Goal: Task Accomplishment & Management: Use online tool/utility

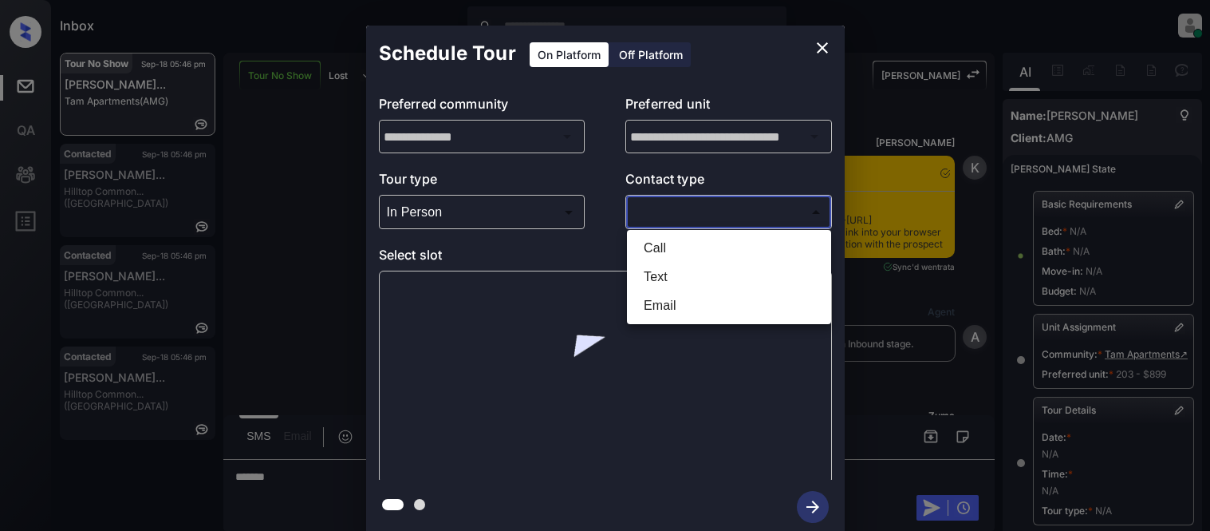
click at [640, 279] on li "Text" at bounding box center [729, 277] width 196 height 29
type input "****"
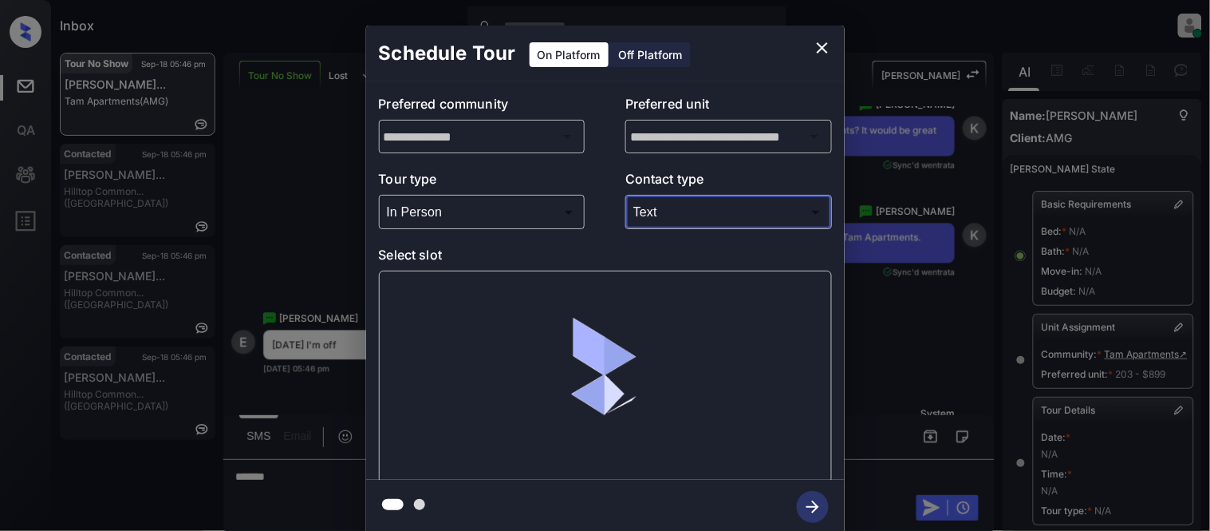
scroll to position [254, 0]
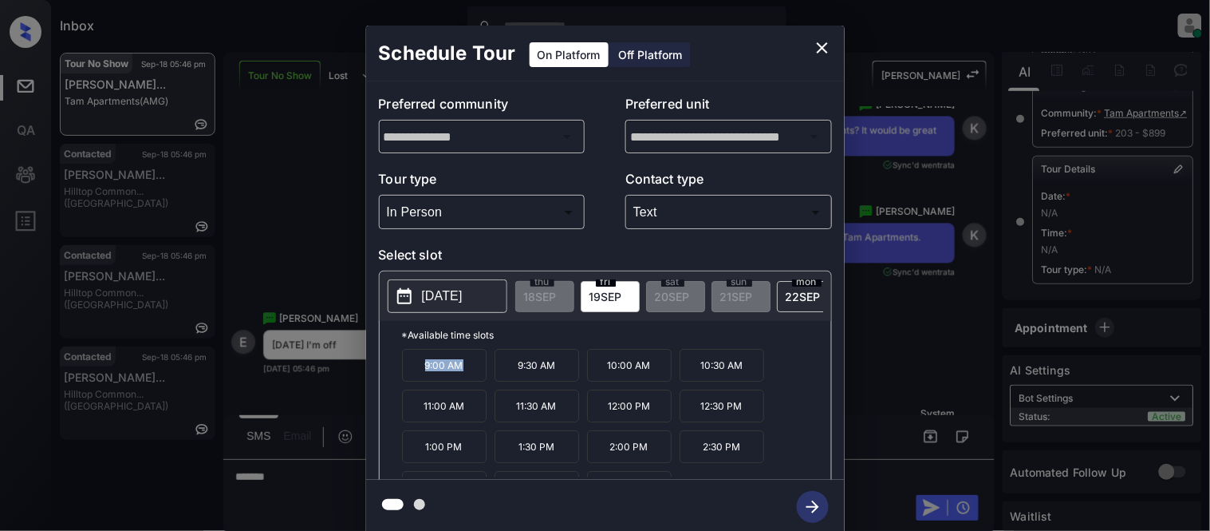
drag, startPoint x: 413, startPoint y: 371, endPoint x: 464, endPoint y: 377, distance: 51.5
click at [464, 377] on p "9:00 AM" at bounding box center [444, 365] width 85 height 33
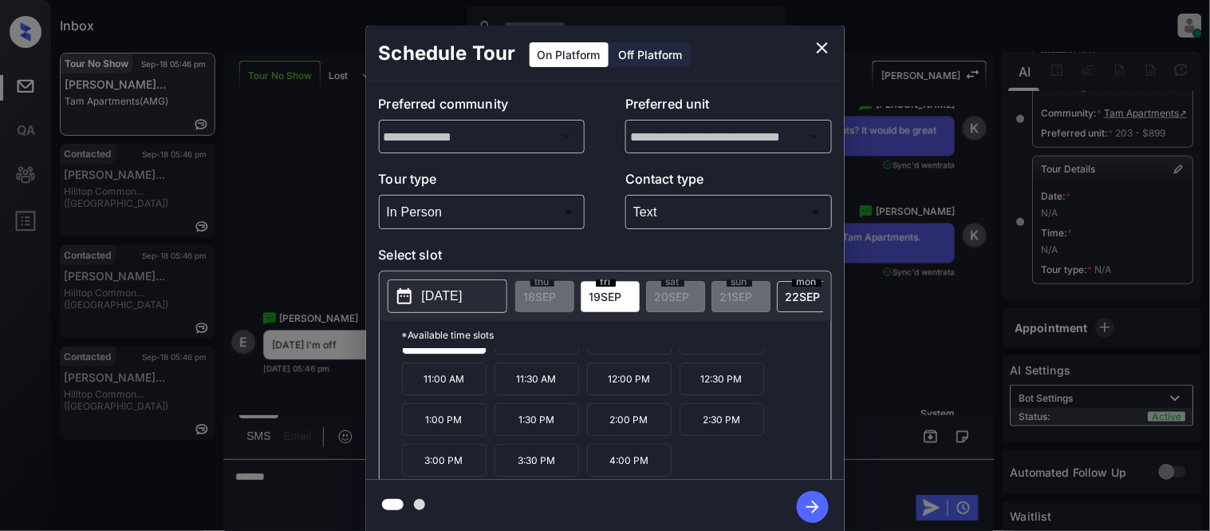
click at [270, 479] on div "**********" at bounding box center [605, 279] width 1210 height 559
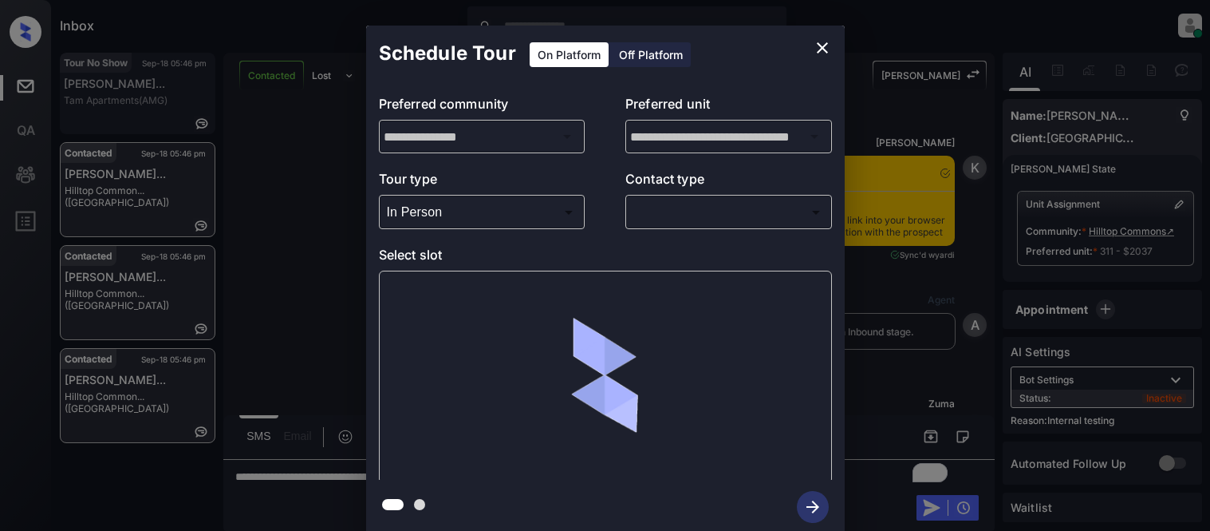
click at [650, 214] on body "Inbox [PERSON_NAME] Cataag Online Set yourself offline Set yourself on break Pr…" at bounding box center [605, 265] width 1210 height 531
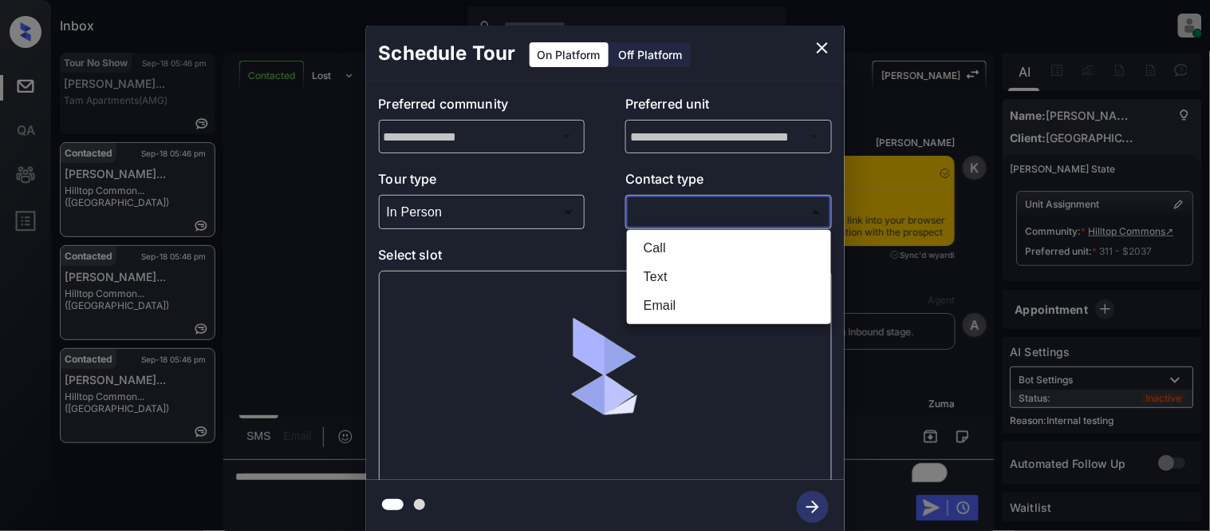
scroll to position [4, 0]
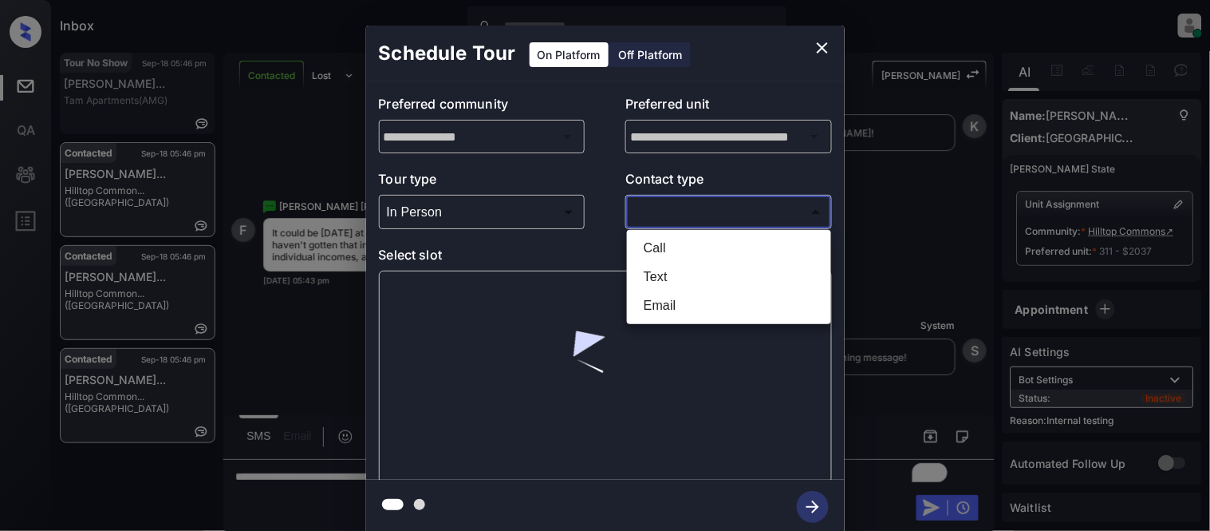
click at [650, 261] on li "Call" at bounding box center [729, 248] width 196 height 29
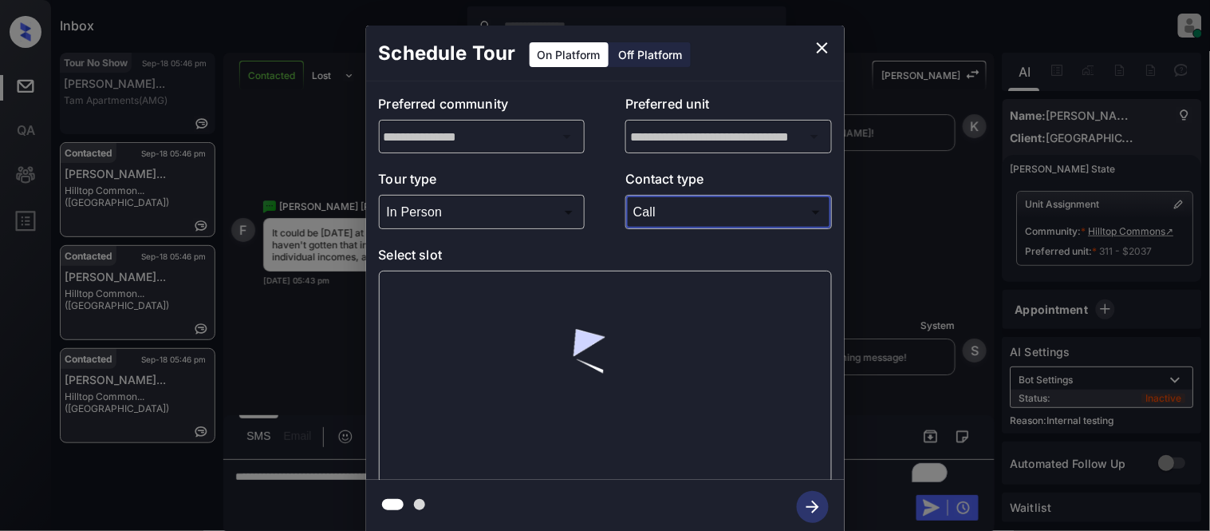
click at [657, 216] on body "Inbox [PERSON_NAME] Cataag Online Set yourself offline Set yourself on break Pr…" at bounding box center [605, 265] width 1210 height 531
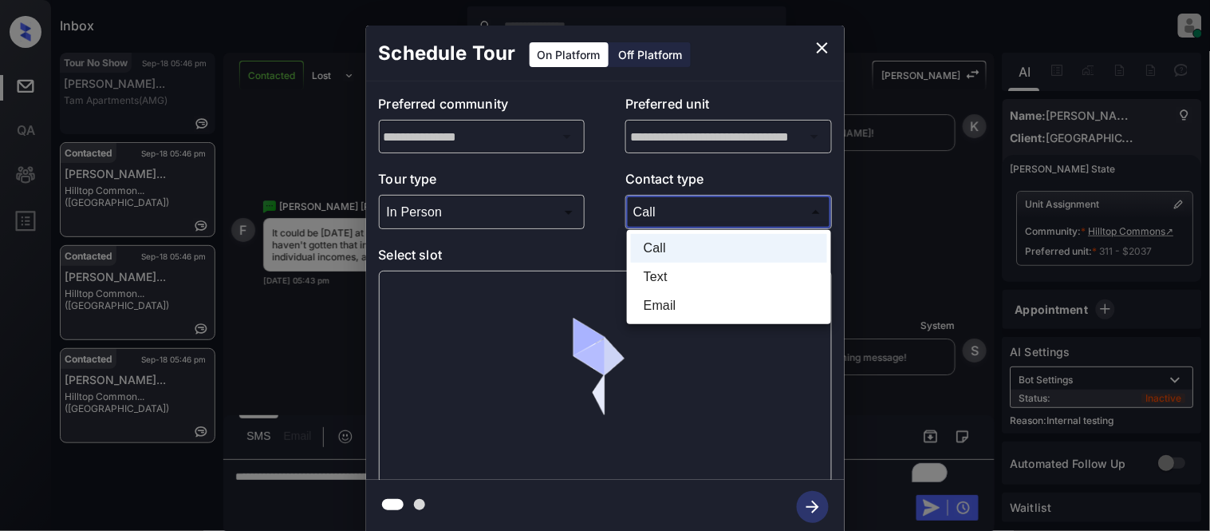
click at [657, 267] on li "Text" at bounding box center [729, 277] width 196 height 29
type input "****"
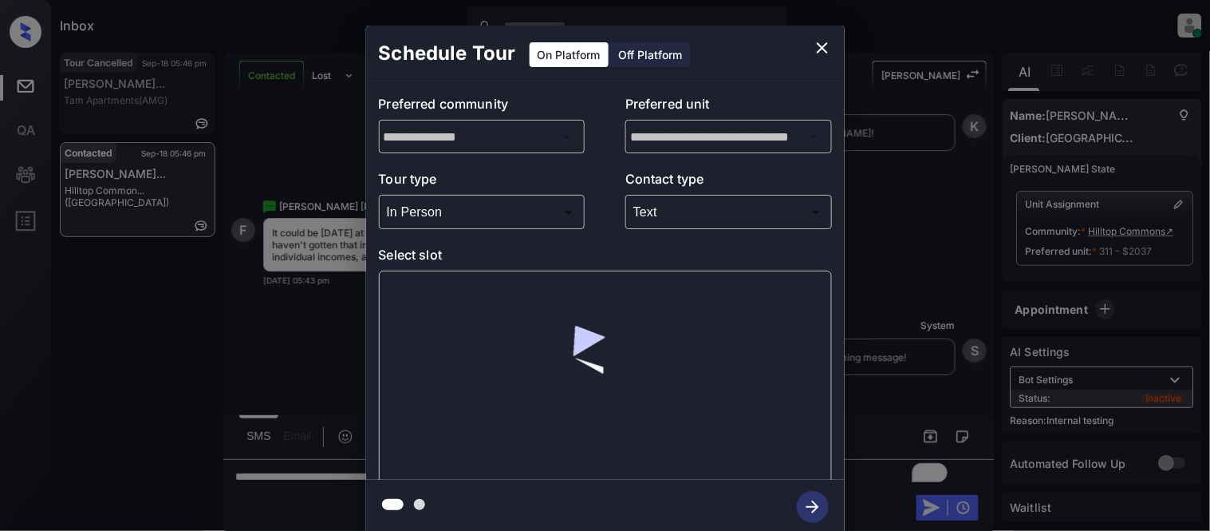
click at [463, 290] on div at bounding box center [605, 376] width 453 height 213
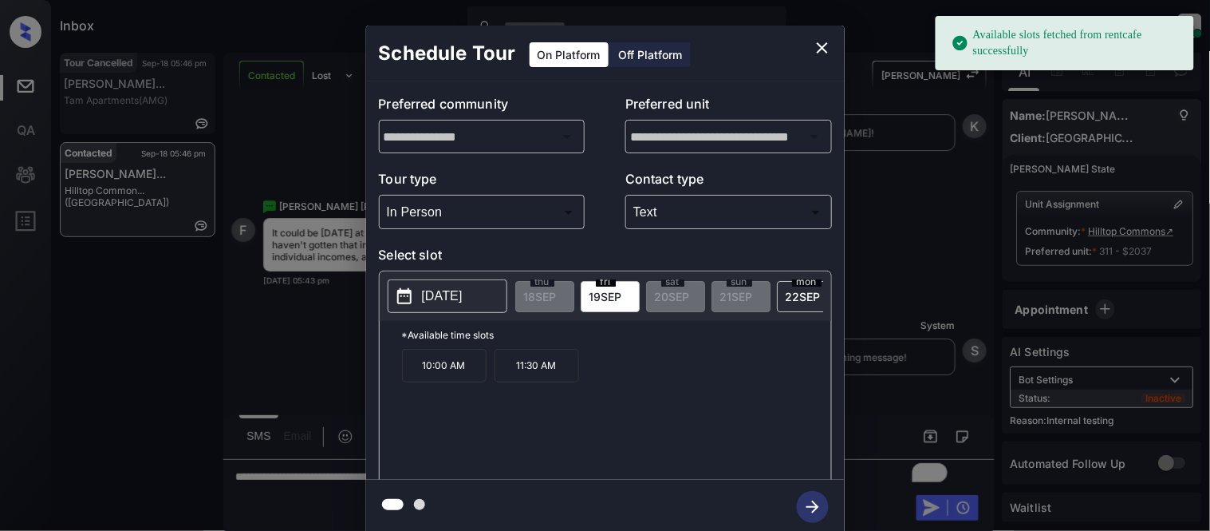
click at [440, 289] on p "[DATE]" at bounding box center [442, 295] width 41 height 19
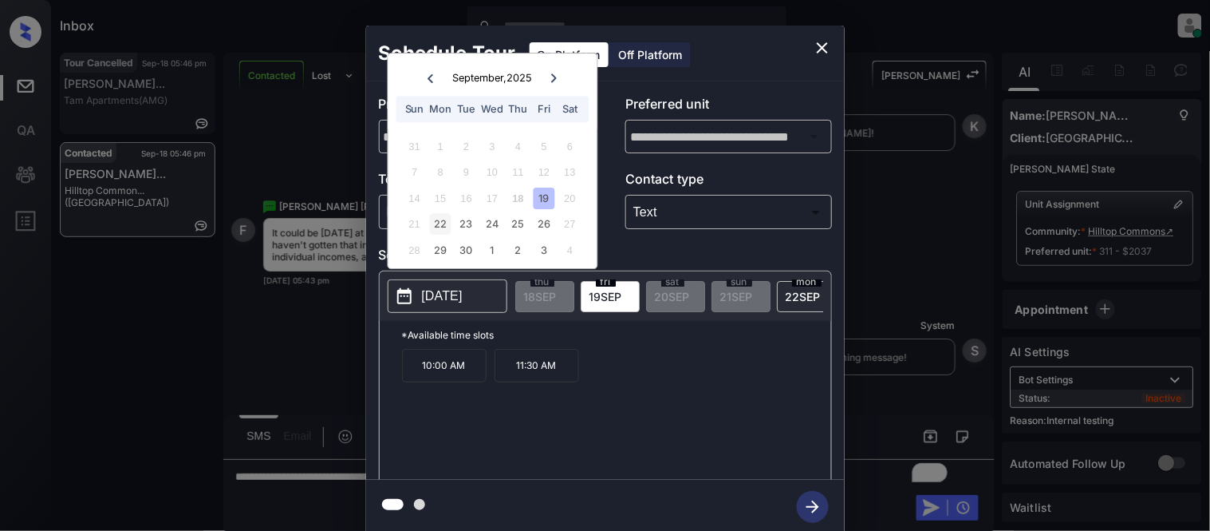
click at [448, 226] on div "22" at bounding box center [441, 225] width 22 height 22
click at [732, 377] on p "4:00 PM" at bounding box center [722, 366] width 85 height 34
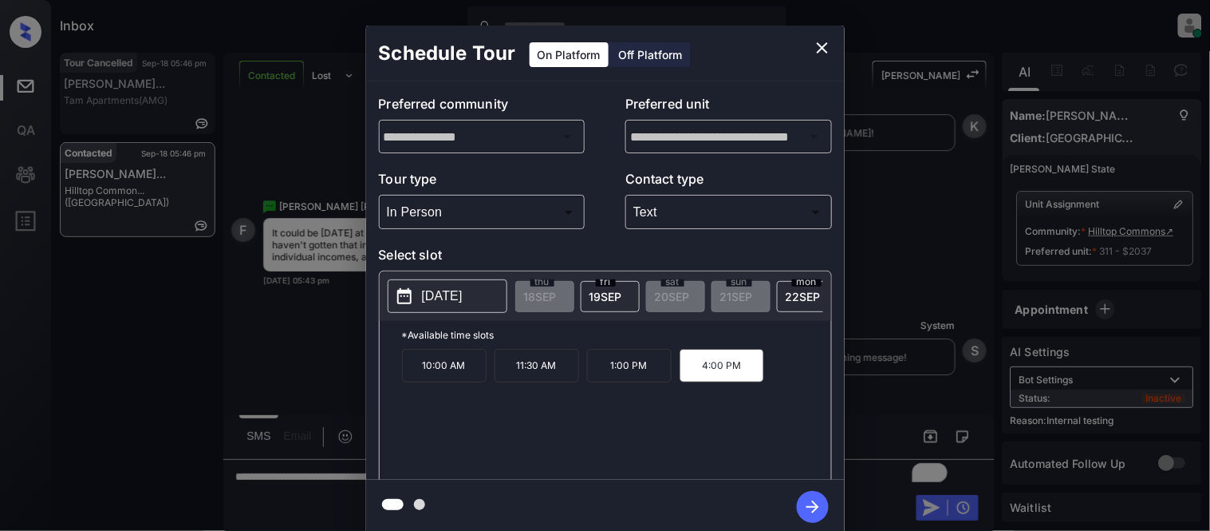
click at [808, 498] on icon "button" at bounding box center [813, 507] width 32 height 32
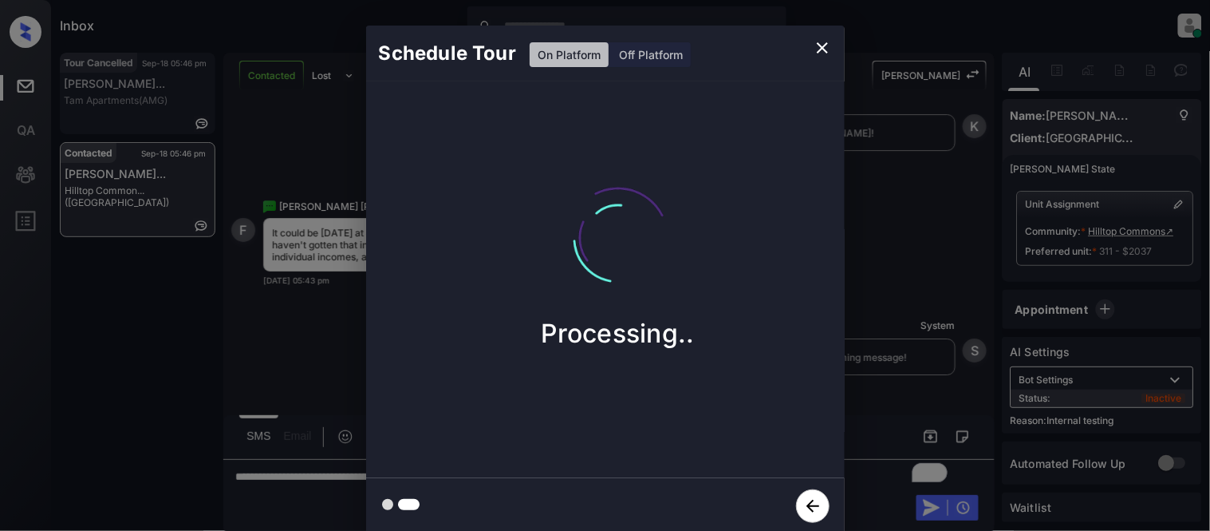
click at [886, 396] on div "Schedule Tour On Platform Off Platform Processing.." at bounding box center [605, 279] width 1210 height 559
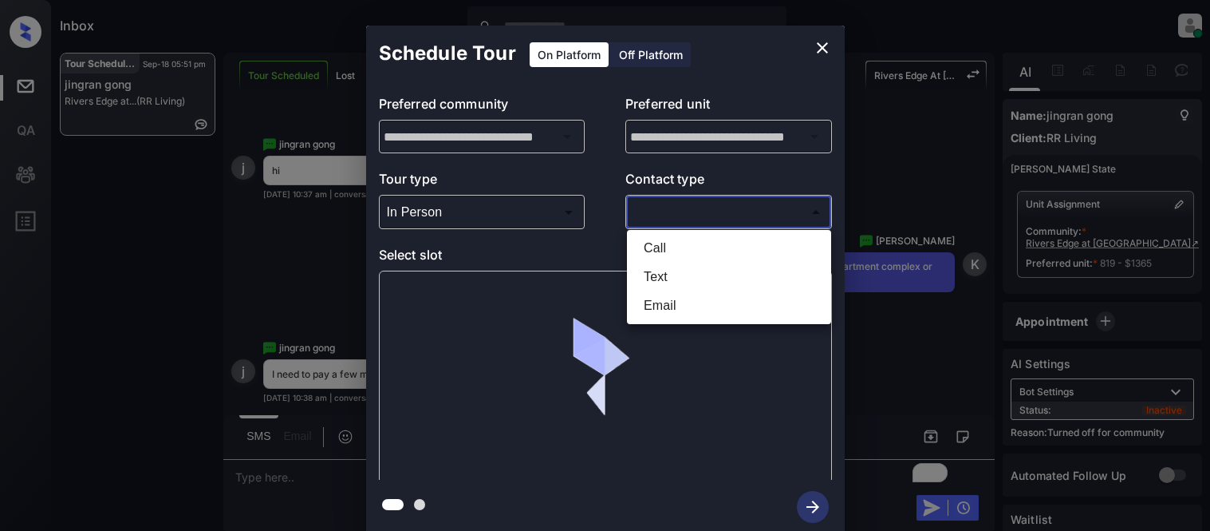
click at [650, 277] on li "Text" at bounding box center [729, 277] width 196 height 29
type input "****"
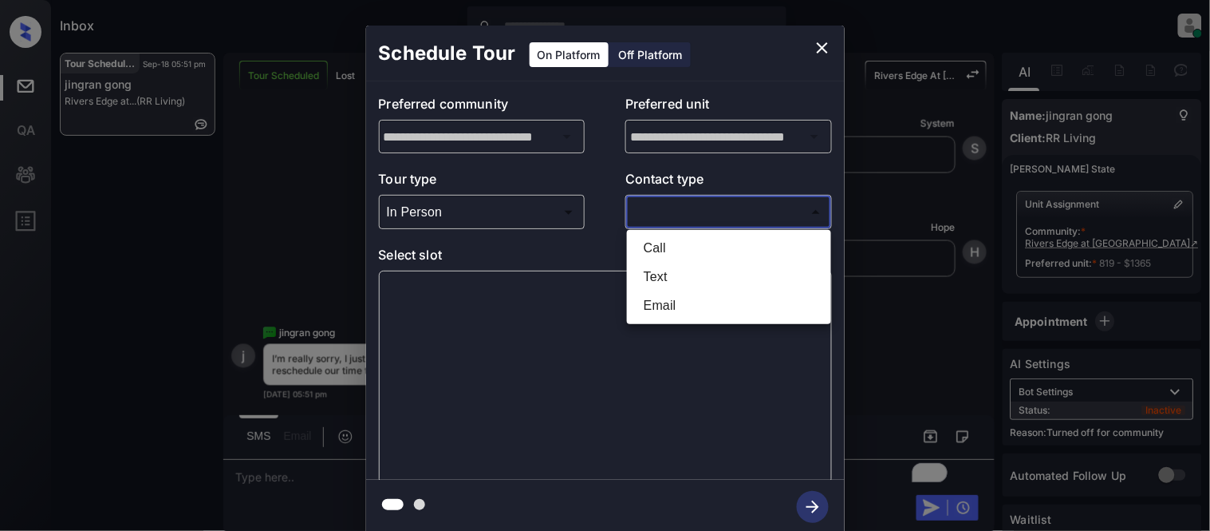
scroll to position [4, 0]
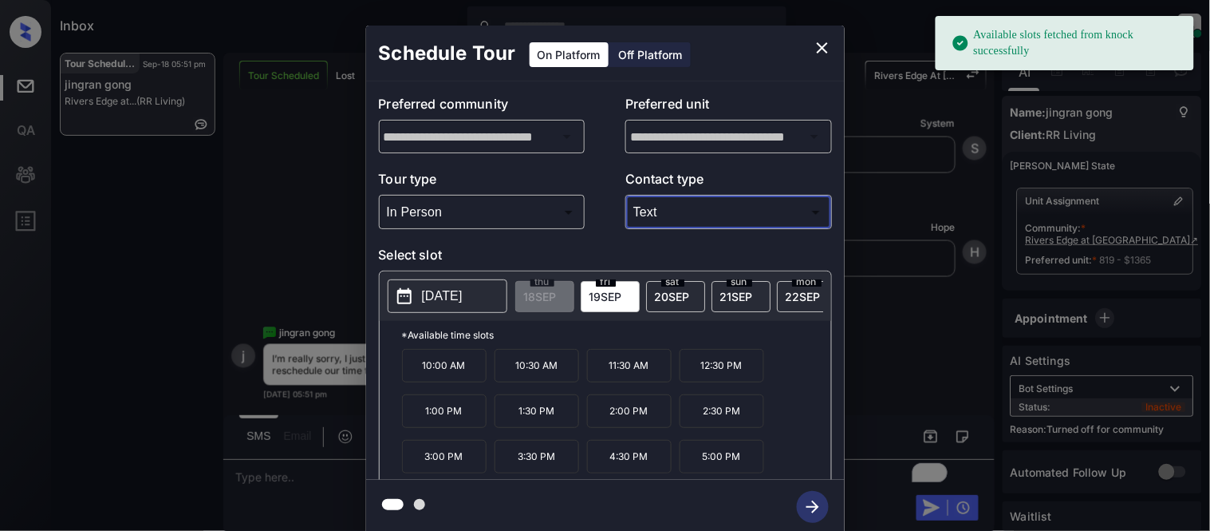
click at [598, 463] on p "4:30 PM" at bounding box center [629, 457] width 85 height 34
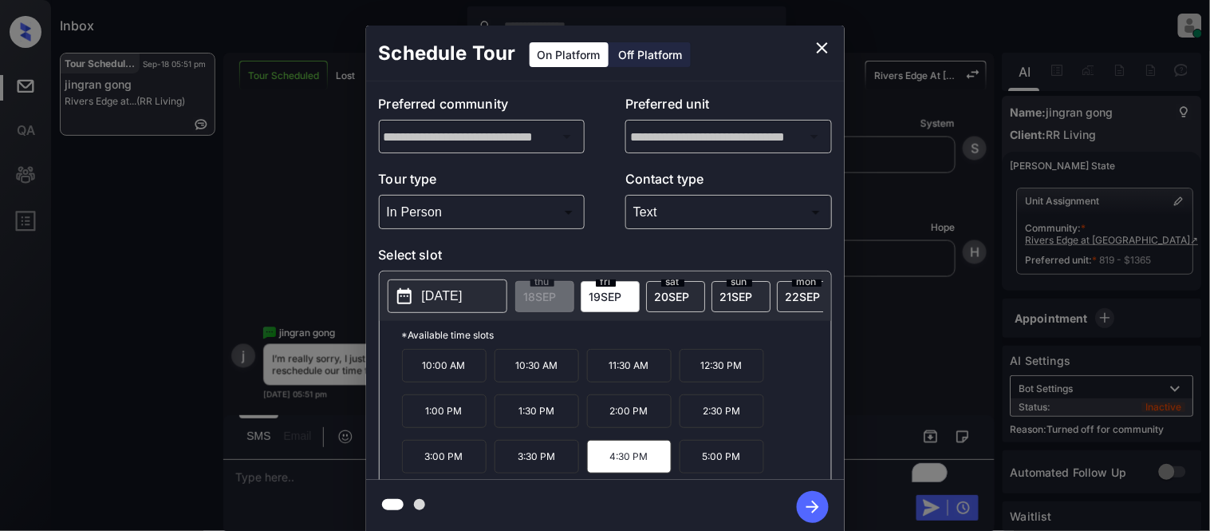
click at [802, 503] on icon "button" at bounding box center [813, 507] width 32 height 32
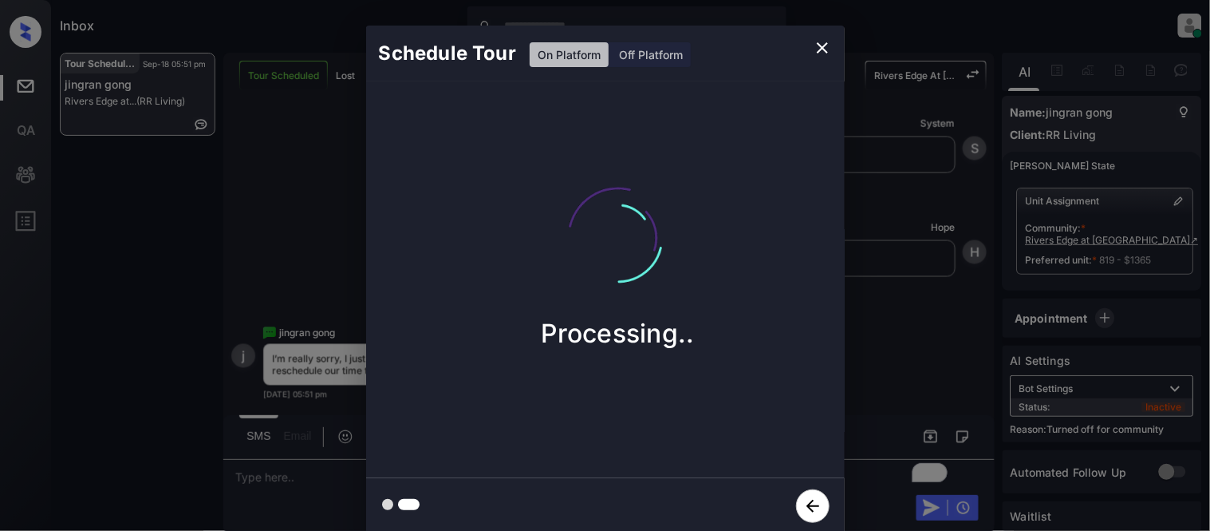
click at [881, 399] on div "Schedule Tour On Platform Off Platform Processing.." at bounding box center [605, 279] width 1210 height 559
